Goal: Task Accomplishment & Management: Manage account settings

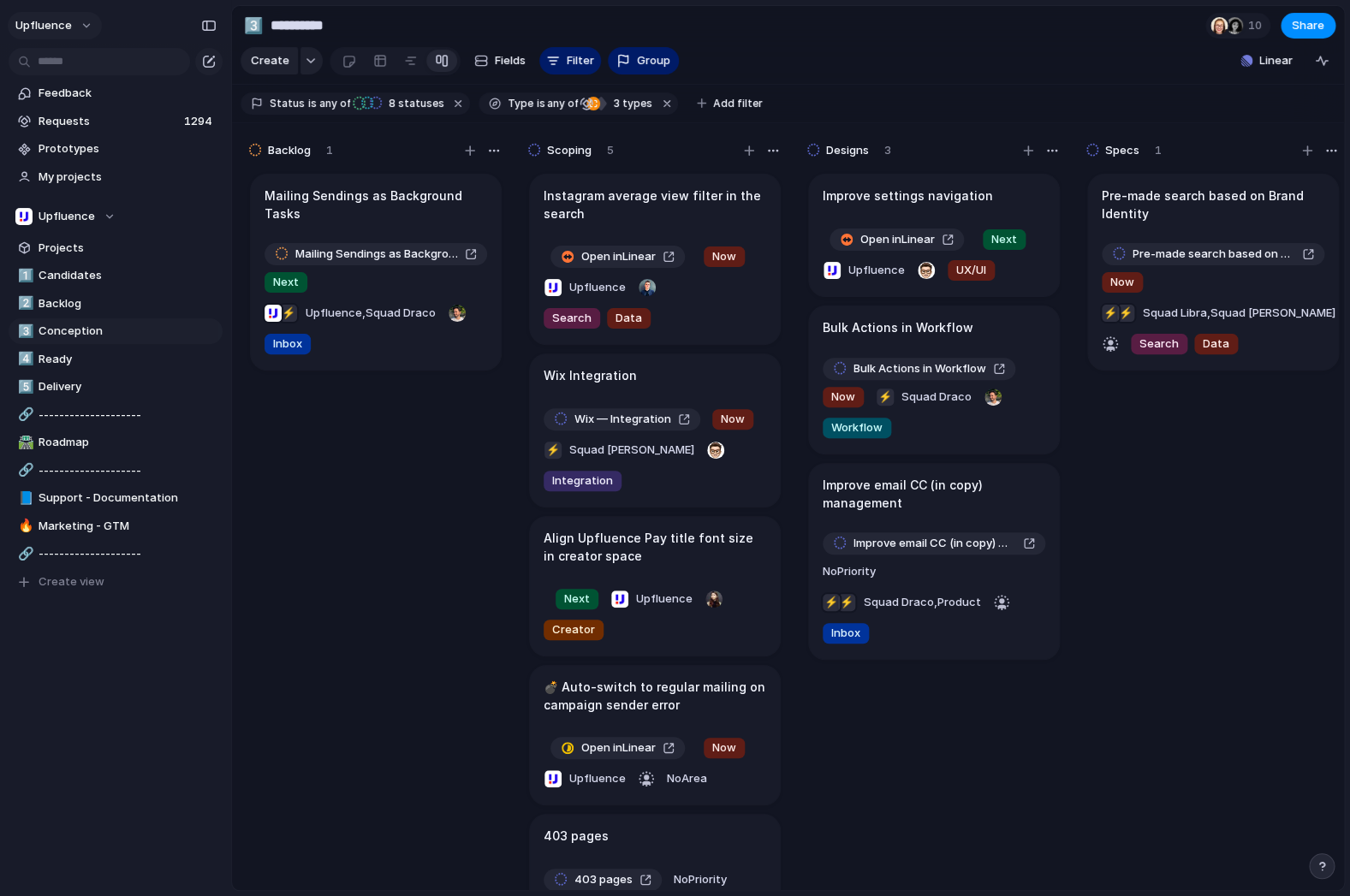
click at [75, 29] on button "Upfluence" at bounding box center [55, 25] width 94 height 27
click at [63, 27] on div "Settings Invite members Change theme Sign out" at bounding box center [675, 448] width 1350 height 896
click at [74, 21] on button "Upfluence" at bounding box center [55, 25] width 94 height 27
click at [98, 68] on li "Settings" at bounding box center [83, 64] width 142 height 27
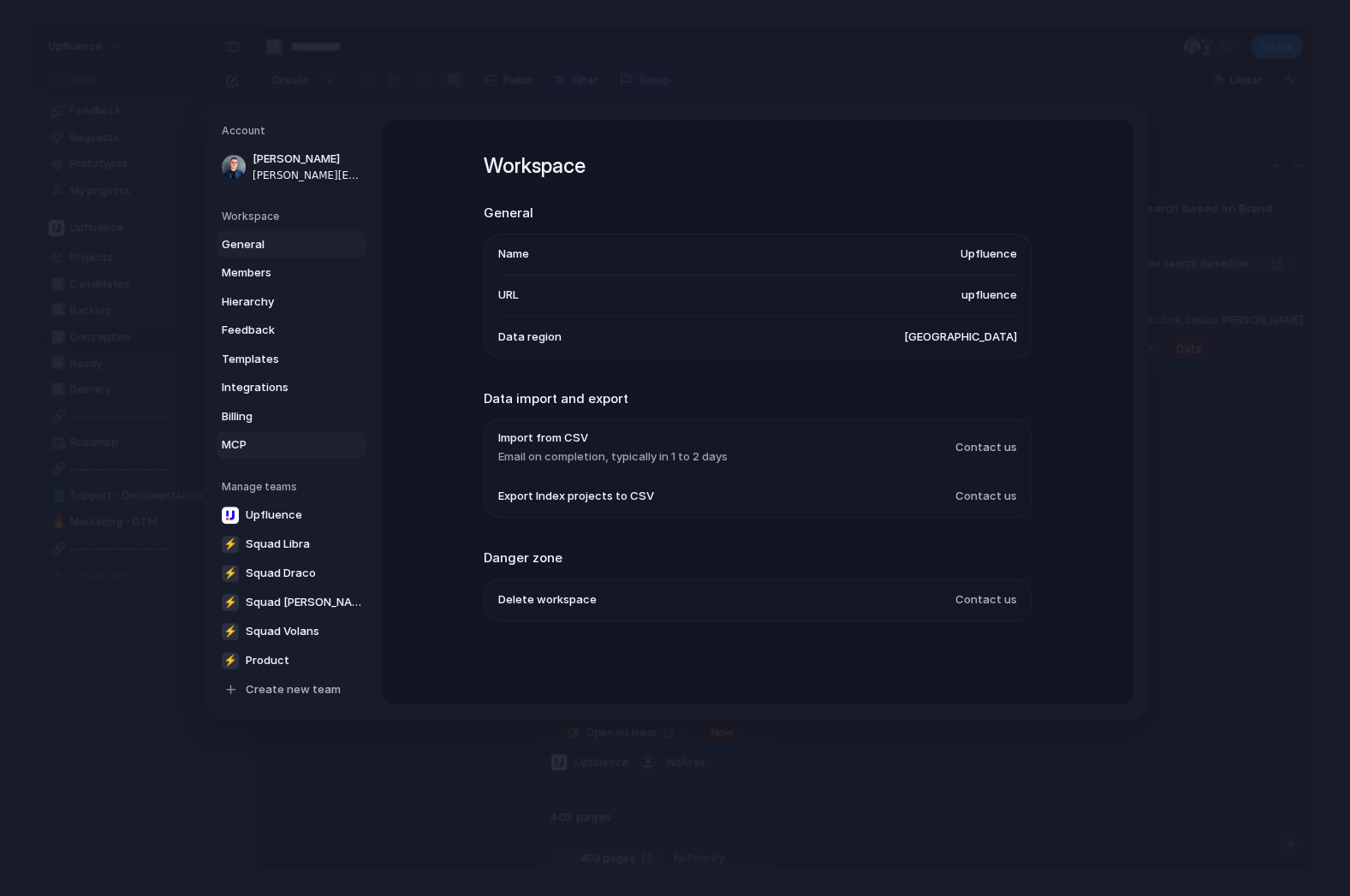
click at [280, 445] on span "MCP" at bounding box center [276, 446] width 110 height 18
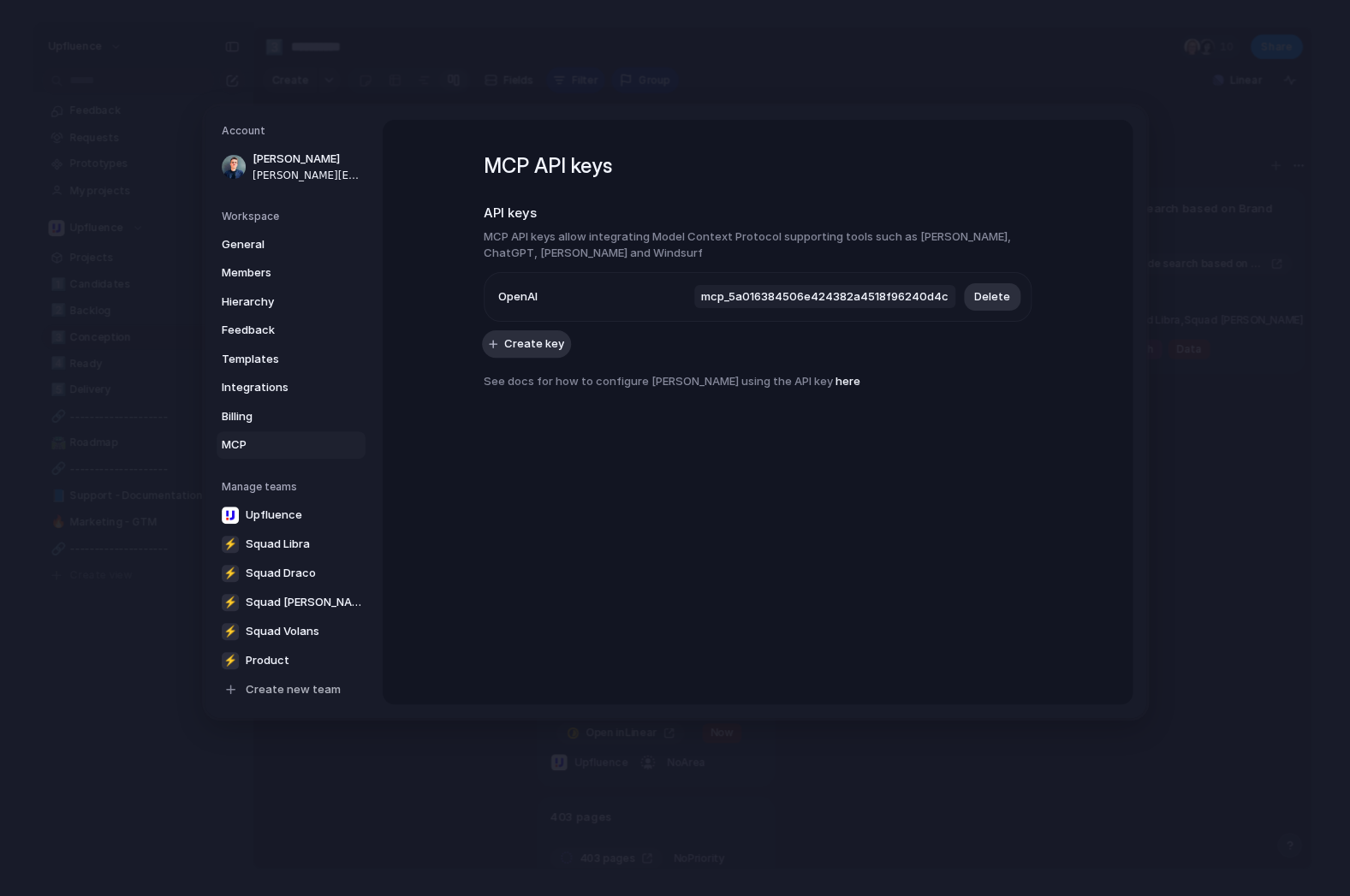
click at [775, 295] on span "mcp_5a016384506e424382a4518f96240d4c" at bounding box center [824, 297] width 261 height 24
click at [842, 374] on link "here" at bounding box center [848, 380] width 25 height 14
